Goal: Information Seeking & Learning: Understand process/instructions

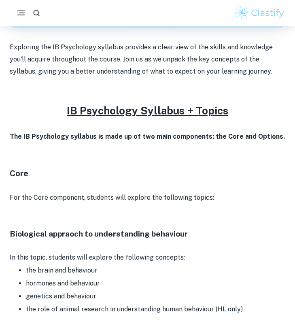
scroll to position [132, 0]
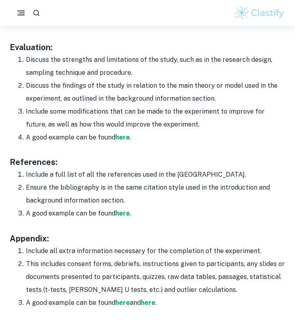
scroll to position [1283, 0]
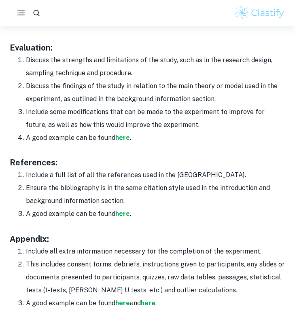
click at [87, 105] on li "Discuss the findings of the study in relation to the main theory or model used …" at bounding box center [155, 93] width 259 height 26
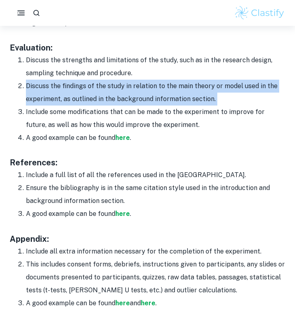
click at [87, 105] on li "Discuss the findings of the study in relation to the main theory or model used …" at bounding box center [155, 93] width 259 height 26
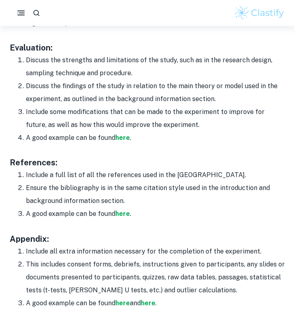
click at [95, 78] on li "Discuss the strengths and limitations of the study, such as in the research des…" at bounding box center [155, 67] width 259 height 26
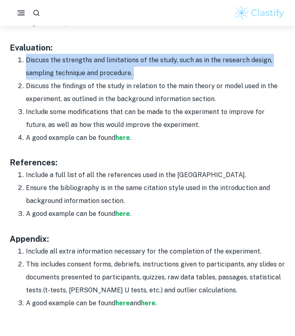
click at [95, 78] on li "Discuss the strengths and limitations of the study, such as in the research des…" at bounding box center [155, 67] width 259 height 26
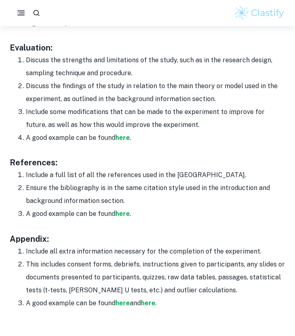
click at [114, 77] on li "Discuss the strengths and limitations of the study, such as in the research des…" at bounding box center [155, 67] width 259 height 26
drag, startPoint x: 133, startPoint y: 77, endPoint x: 20, endPoint y: 60, distance: 114.1
click at [26, 60] on li "Discuss the strengths and limitations of the study, such as in the research des…" at bounding box center [155, 67] width 259 height 26
click at [78, 76] on li "Discuss the strengths and limitations of the study, such as in the research des…" at bounding box center [155, 67] width 259 height 26
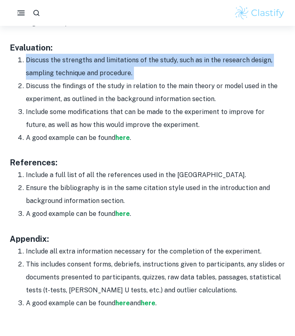
click at [78, 76] on li "Discuss the strengths and limitations of the study, such as in the research des…" at bounding box center [155, 67] width 259 height 26
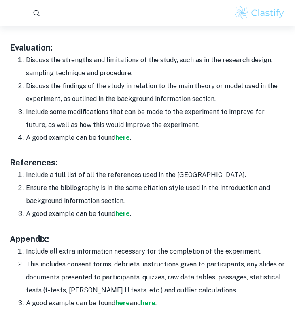
click at [81, 121] on li "Include some modifications that can be made to the experiment to improve for fu…" at bounding box center [155, 119] width 259 height 26
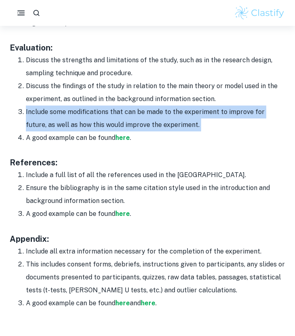
click at [81, 121] on li "Include some modifications that can be made to the experiment to improve for fu…" at bounding box center [155, 119] width 259 height 26
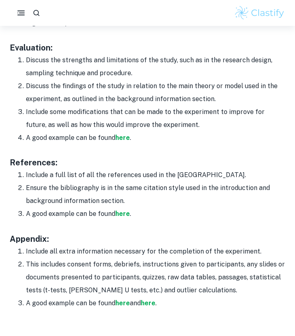
click at [106, 120] on li "Include some modifications that can be made to the experiment to improve for fu…" at bounding box center [155, 119] width 259 height 26
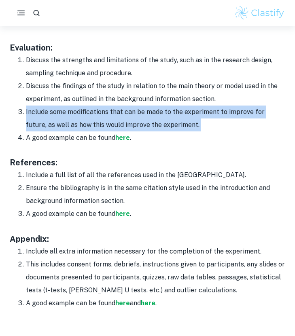
click at [106, 120] on li "Include some modifications that can be made to the experiment to improve for fu…" at bounding box center [155, 119] width 259 height 26
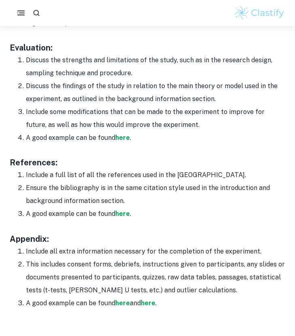
click at [76, 135] on li "A good example can be found here ." at bounding box center [155, 137] width 259 height 13
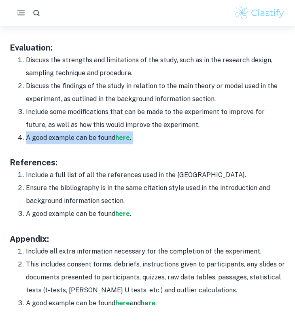
click at [76, 135] on li "A good example can be found here ." at bounding box center [155, 137] width 259 height 13
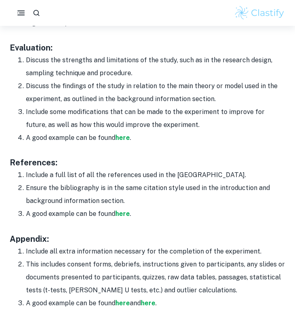
click at [84, 121] on li "Include some modifications that can be made to the experiment to improve for fu…" at bounding box center [155, 119] width 259 height 26
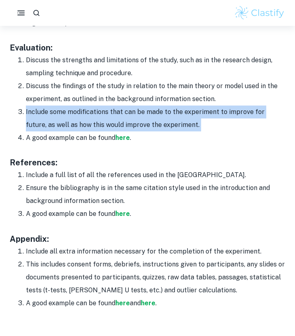
click at [84, 121] on li "Include some modifications that can be made to the experiment to improve for fu…" at bounding box center [155, 119] width 259 height 26
copy li "Include some modifications that can be made to the experiment to improve for fu…"
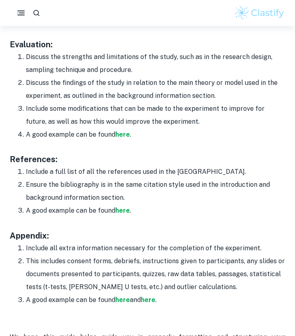
click at [54, 169] on li "Include a full list of all the references used in the [GEOGRAPHIC_DATA]." at bounding box center [155, 171] width 259 height 13
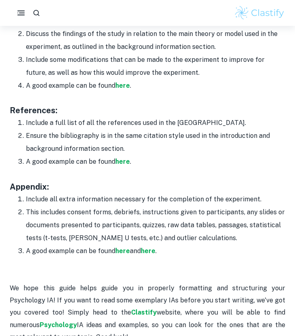
scroll to position [1362, 0]
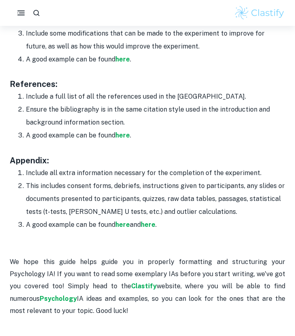
click at [123, 184] on li "This includes consent forms, debriefs, instructions given to participants, any …" at bounding box center [155, 199] width 259 height 39
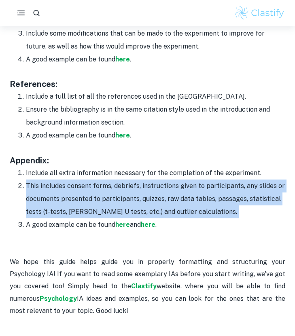
click at [123, 184] on li "This includes consent forms, debriefs, instructions given to participants, any …" at bounding box center [155, 199] width 259 height 39
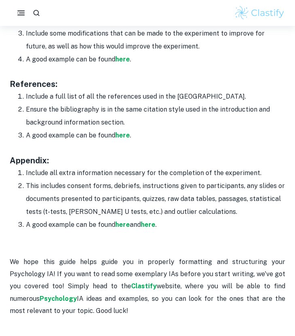
click at [135, 188] on li "This includes consent forms, debriefs, instructions given to participants, any …" at bounding box center [155, 199] width 259 height 39
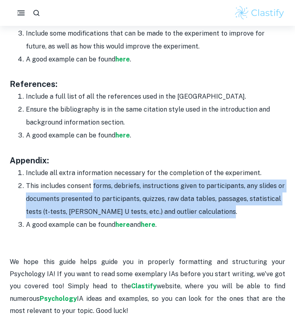
drag, startPoint x: 234, startPoint y: 211, endPoint x: 93, endPoint y: 187, distance: 143.6
click at [93, 187] on li "This includes consent forms, debriefs, instructions given to participants, any …" at bounding box center [155, 199] width 259 height 39
drag, startPoint x: 227, startPoint y: 212, endPoint x: 26, endPoint y: 187, distance: 202.9
click at [26, 187] on li "This includes consent forms, debriefs, instructions given to participants, any …" at bounding box center [155, 199] width 259 height 39
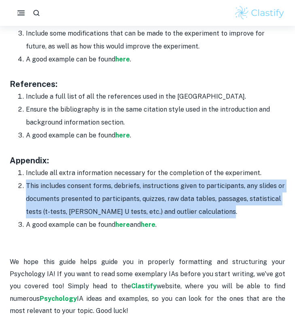
click at [26, 187] on li "This includes consent forms, debriefs, instructions given to participants, any …" at bounding box center [155, 199] width 259 height 39
drag, startPoint x: 26, startPoint y: 187, endPoint x: 228, endPoint y: 214, distance: 203.6
click at [228, 214] on li "This includes consent forms, debriefs, instructions given to participants, any …" at bounding box center [155, 199] width 259 height 39
